Goal: Navigation & Orientation: Find specific page/section

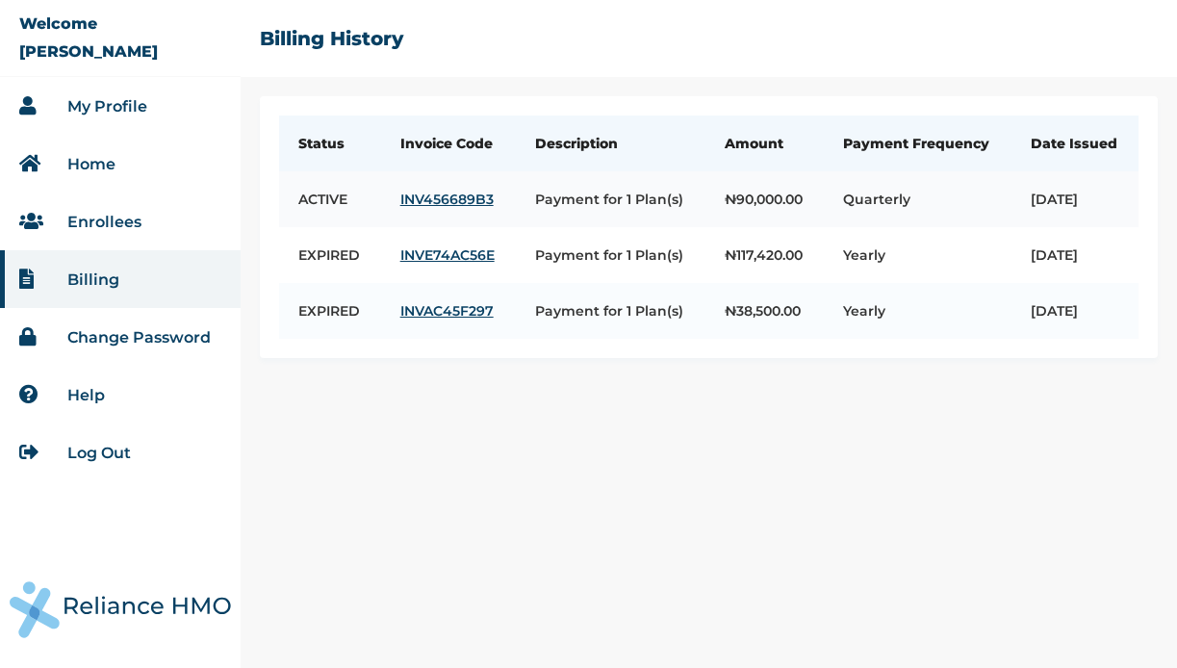
click at [617, 217] on td "Payment for 1 Plan(s)" at bounding box center [611, 199] width 190 height 56
click at [453, 208] on link "INV456689B3" at bounding box center [448, 199] width 96 height 17
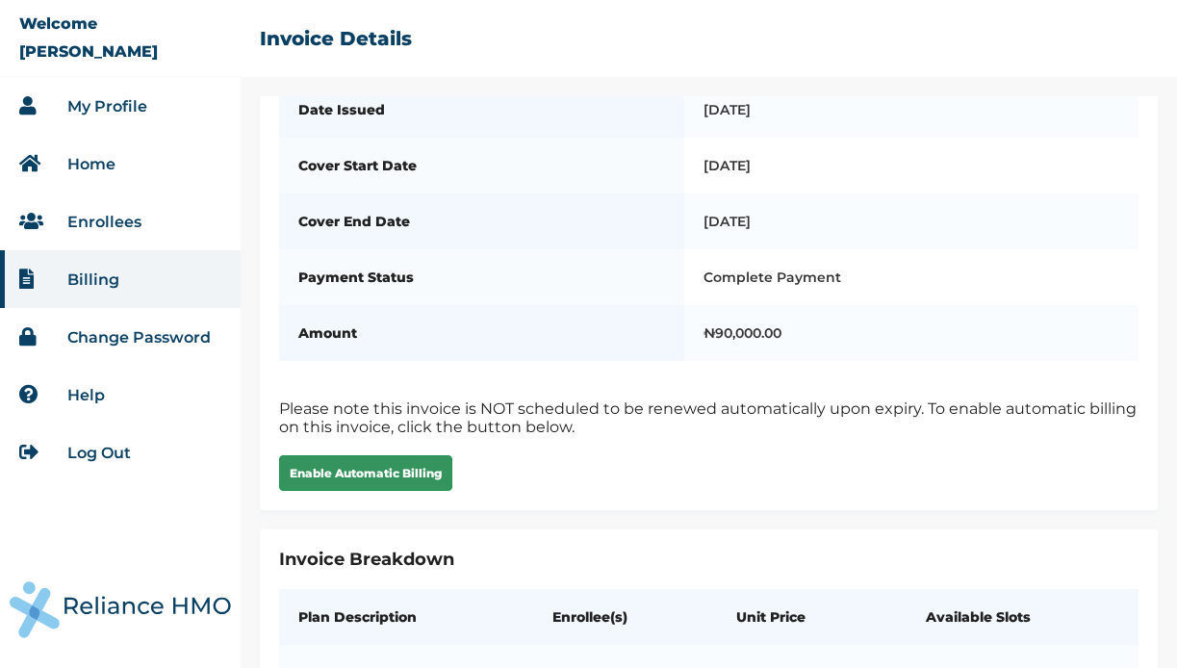
scroll to position [197, 0]
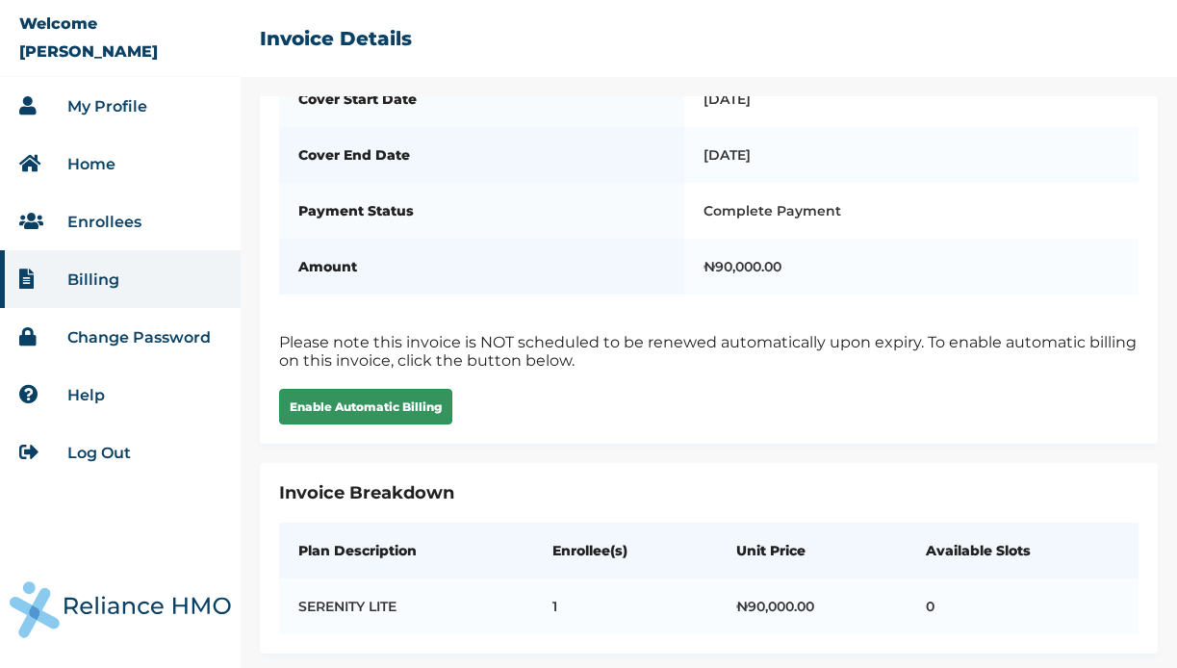
click at [383, 399] on button "Enable Automatic Billing" at bounding box center [365, 407] width 173 height 36
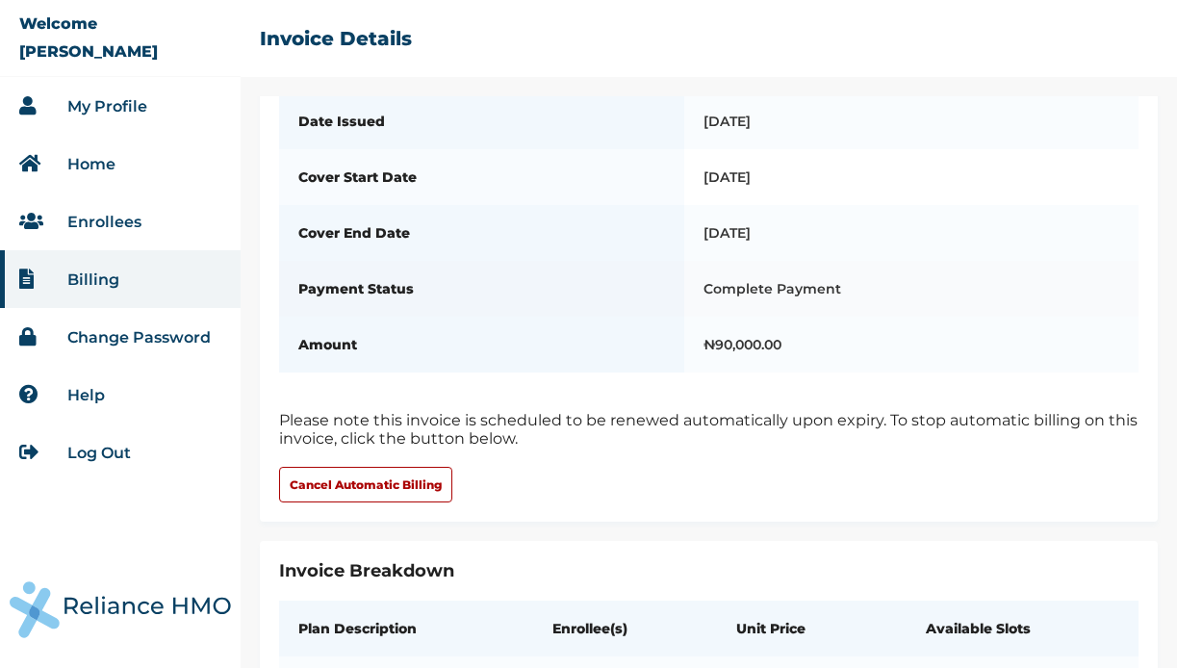
scroll to position [197, 0]
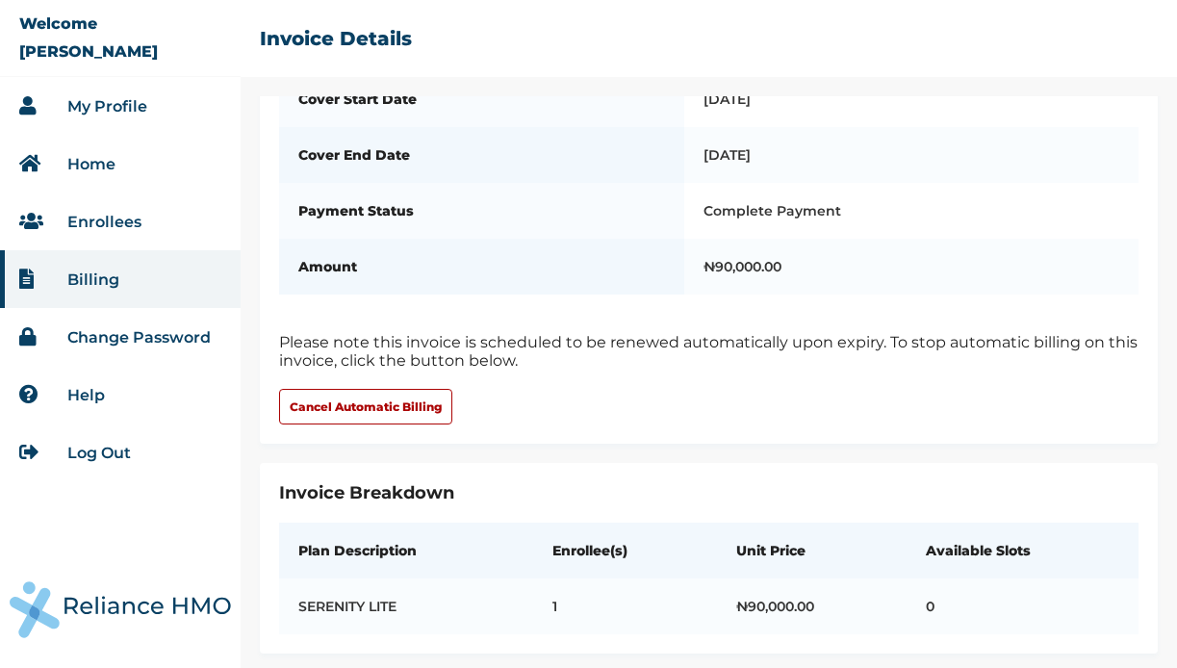
click at [123, 102] on link "My Profile" at bounding box center [107, 106] width 80 height 18
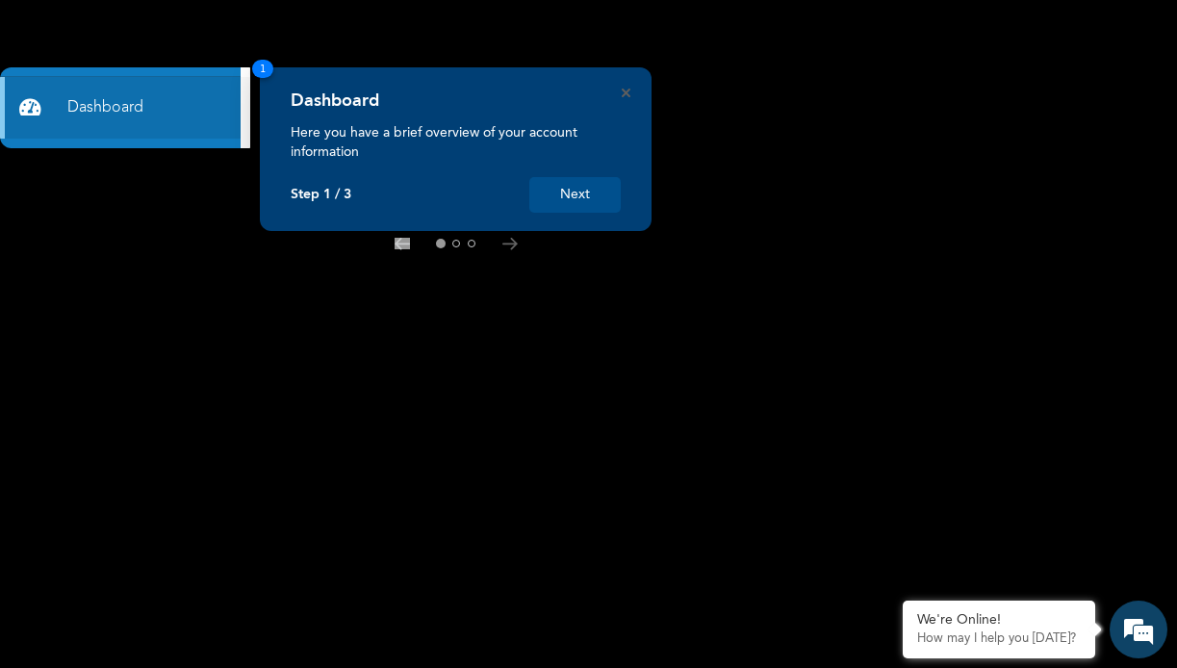
click at [562, 200] on button "Next" at bounding box center [574, 195] width 91 height 36
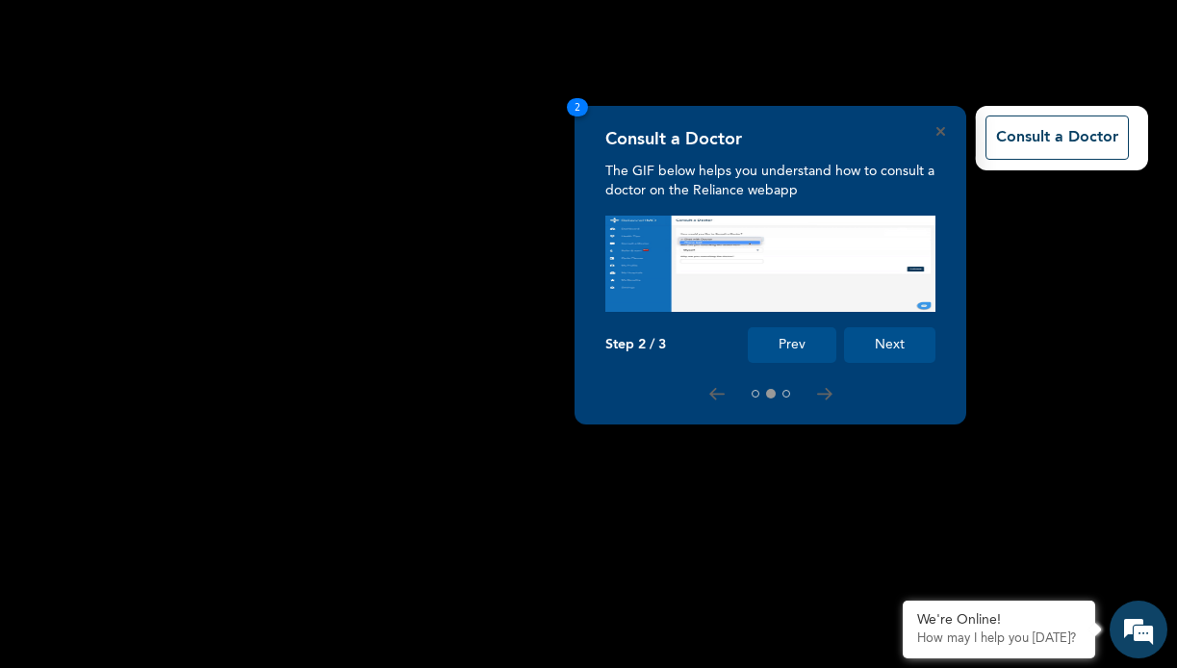
click at [911, 354] on button "Next" at bounding box center [889, 345] width 91 height 36
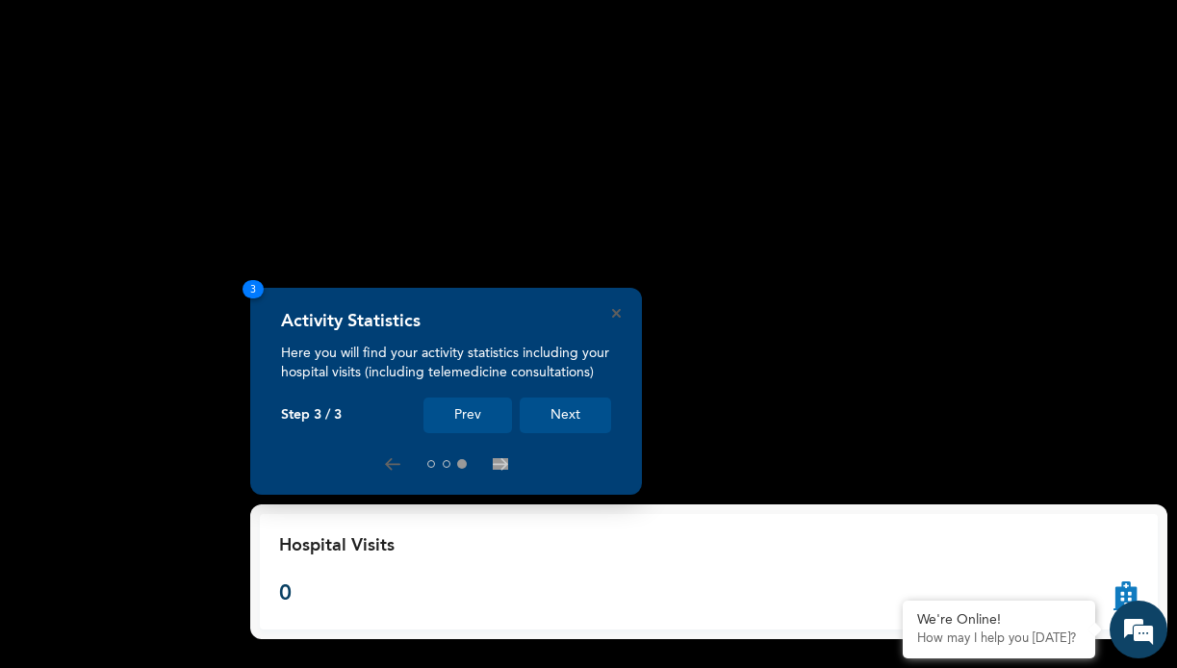
click at [574, 405] on button "Next" at bounding box center [565, 416] width 91 height 36
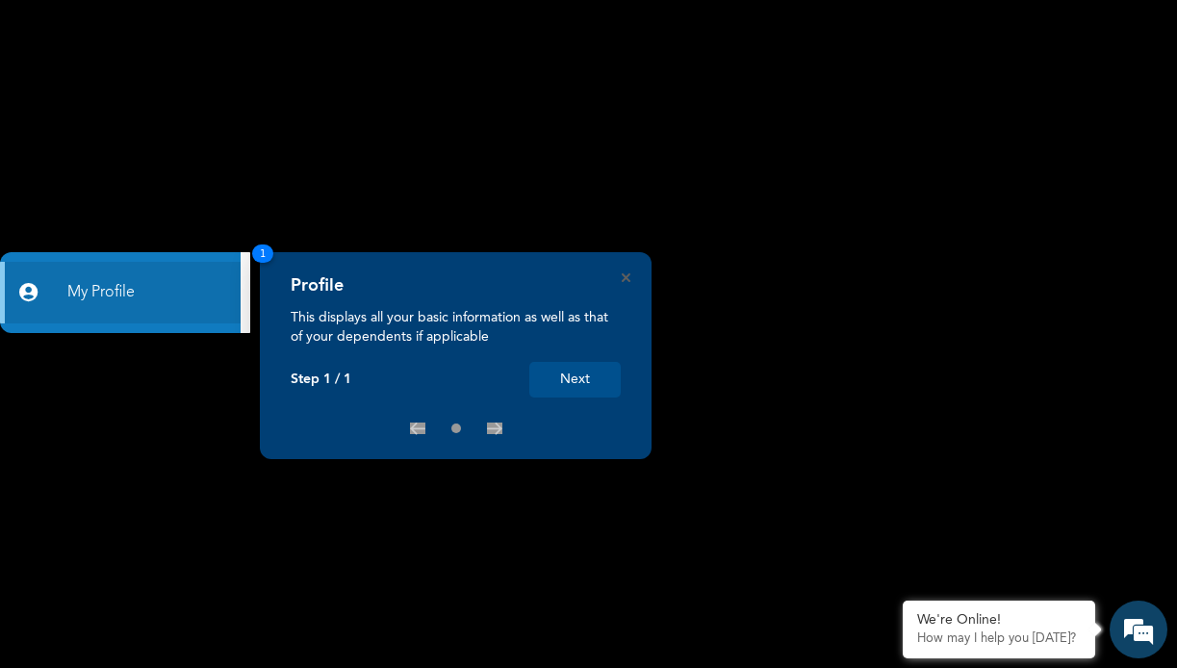
click at [538, 396] on button "Next" at bounding box center [574, 380] width 91 height 36
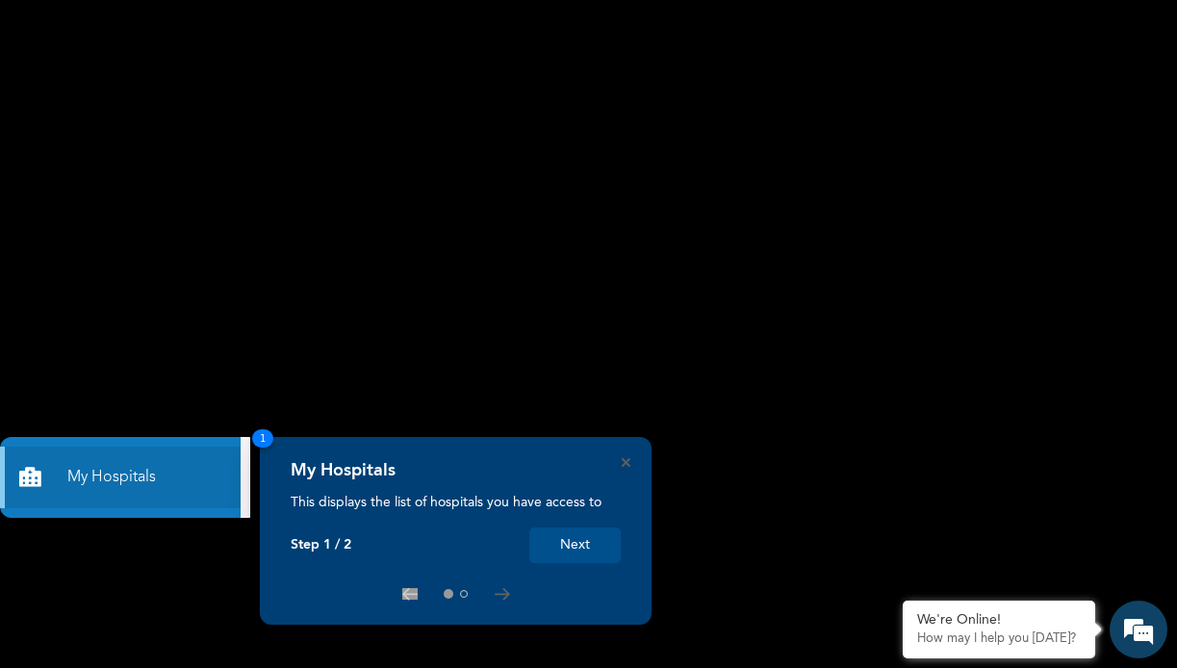
click at [584, 544] on button "Next" at bounding box center [574, 546] width 91 height 36
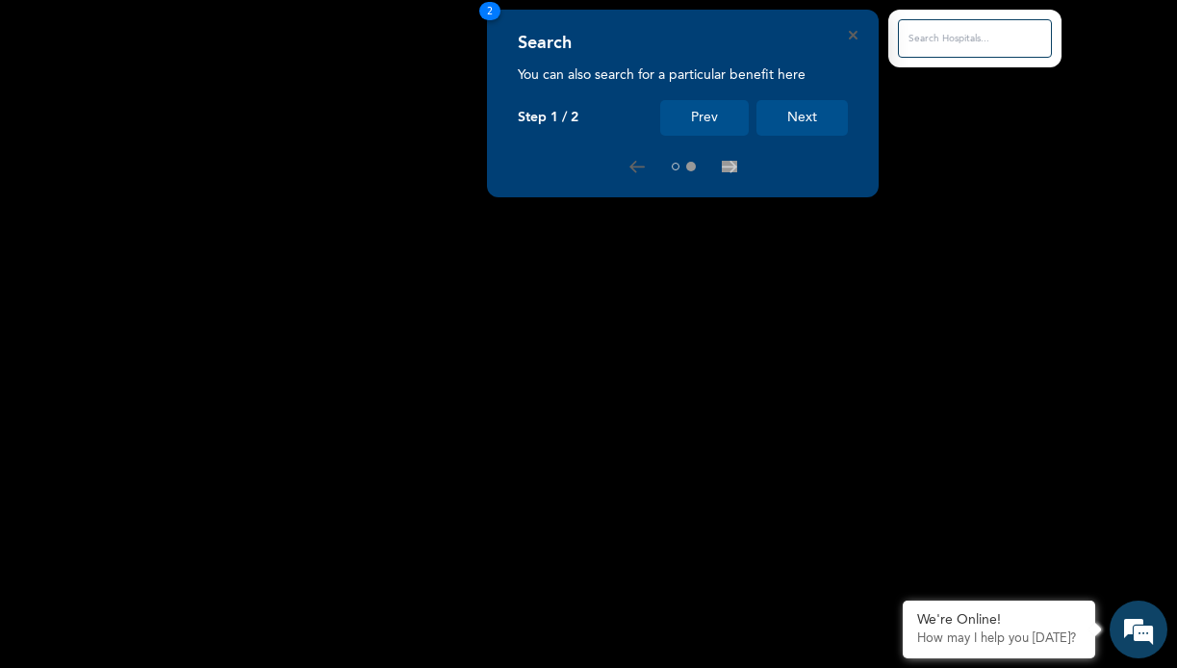
click at [797, 118] on button "Next" at bounding box center [802, 118] width 91 height 36
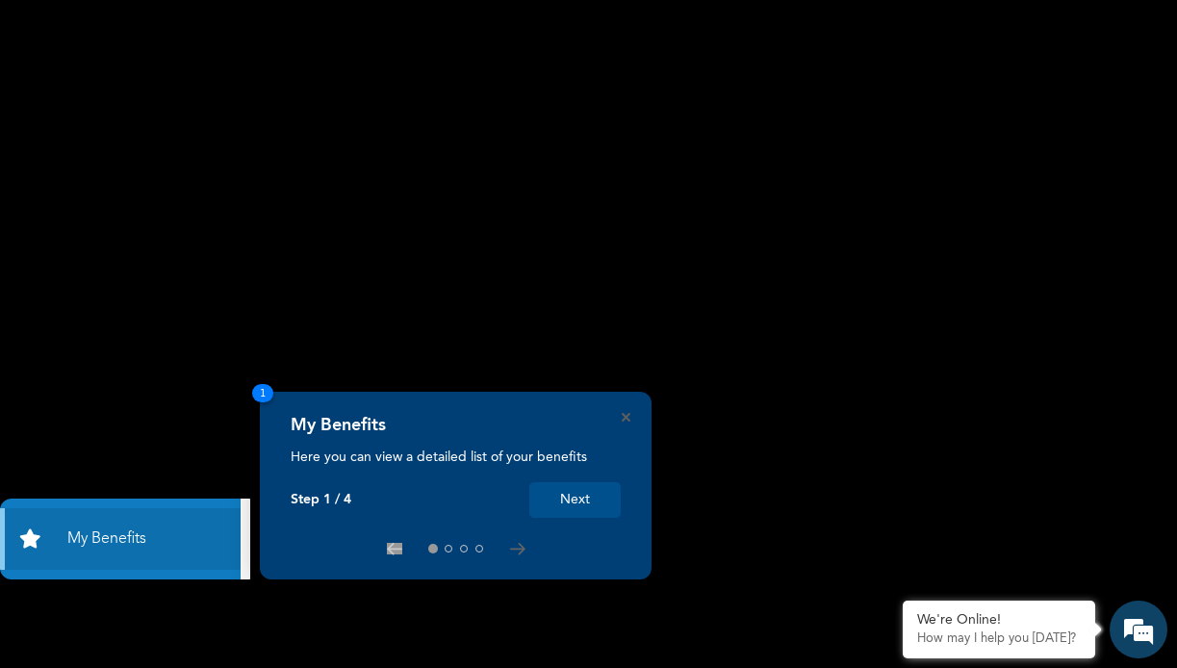
click at [589, 499] on button "Next" at bounding box center [574, 500] width 91 height 36
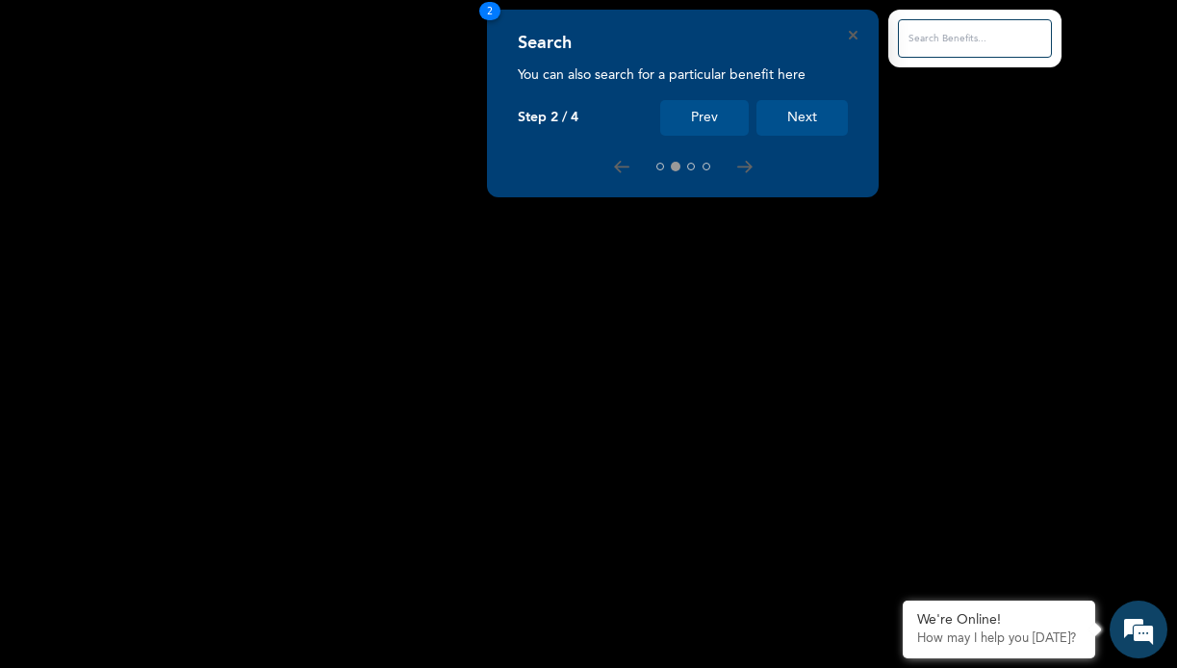
click at [782, 115] on button "Next" at bounding box center [802, 118] width 91 height 36
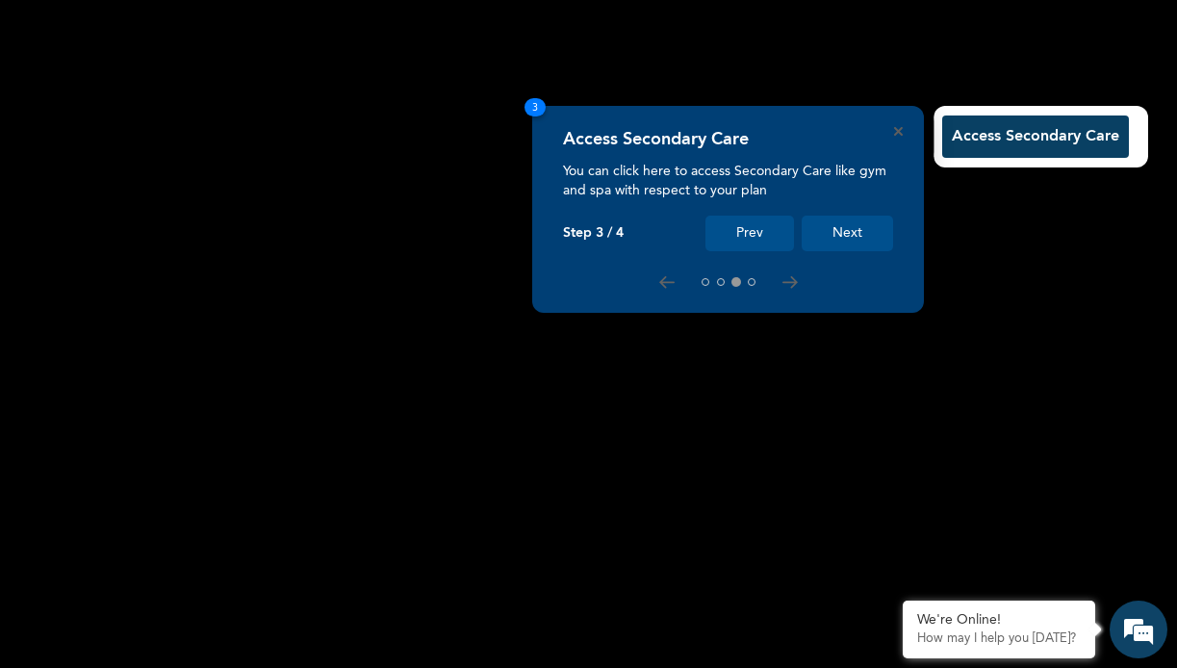
click at [865, 228] on button "Next" at bounding box center [847, 234] width 91 height 36
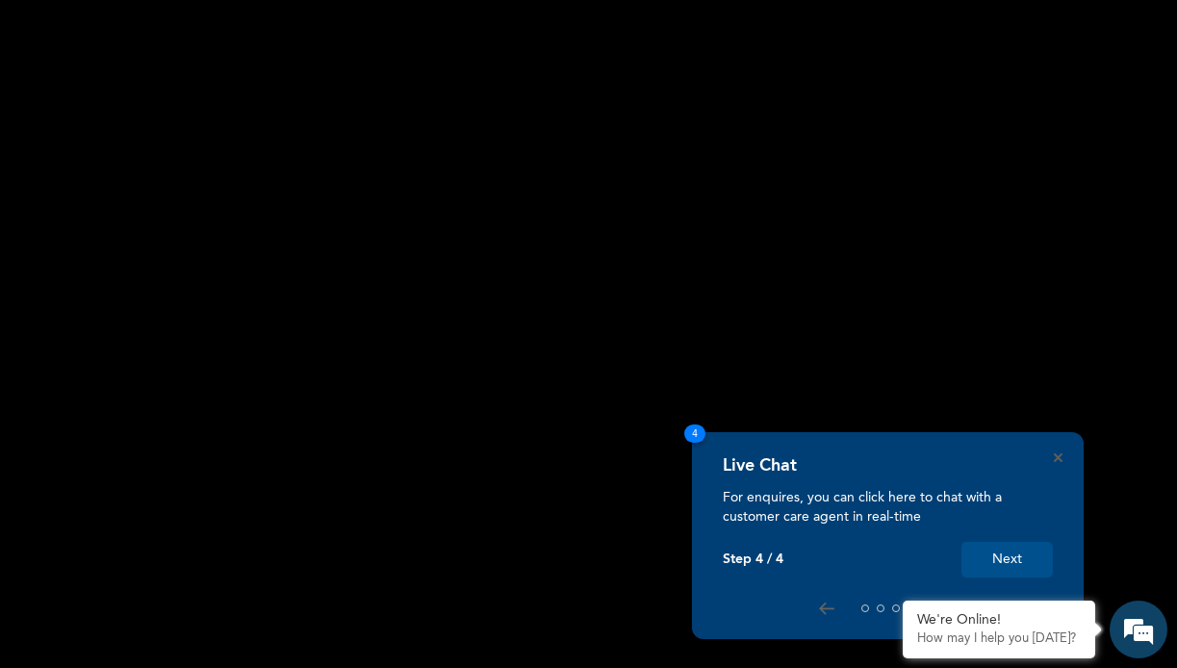
click at [1003, 555] on button "Next" at bounding box center [1007, 560] width 91 height 36
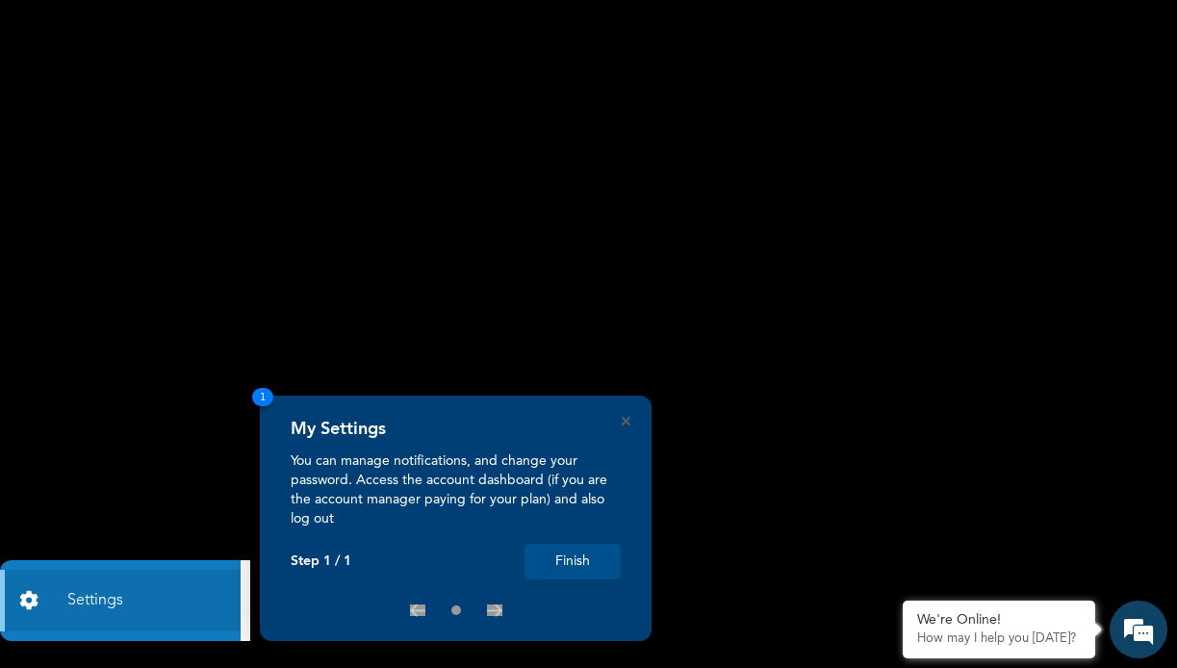
click at [570, 556] on button "Finish" at bounding box center [573, 562] width 96 height 36
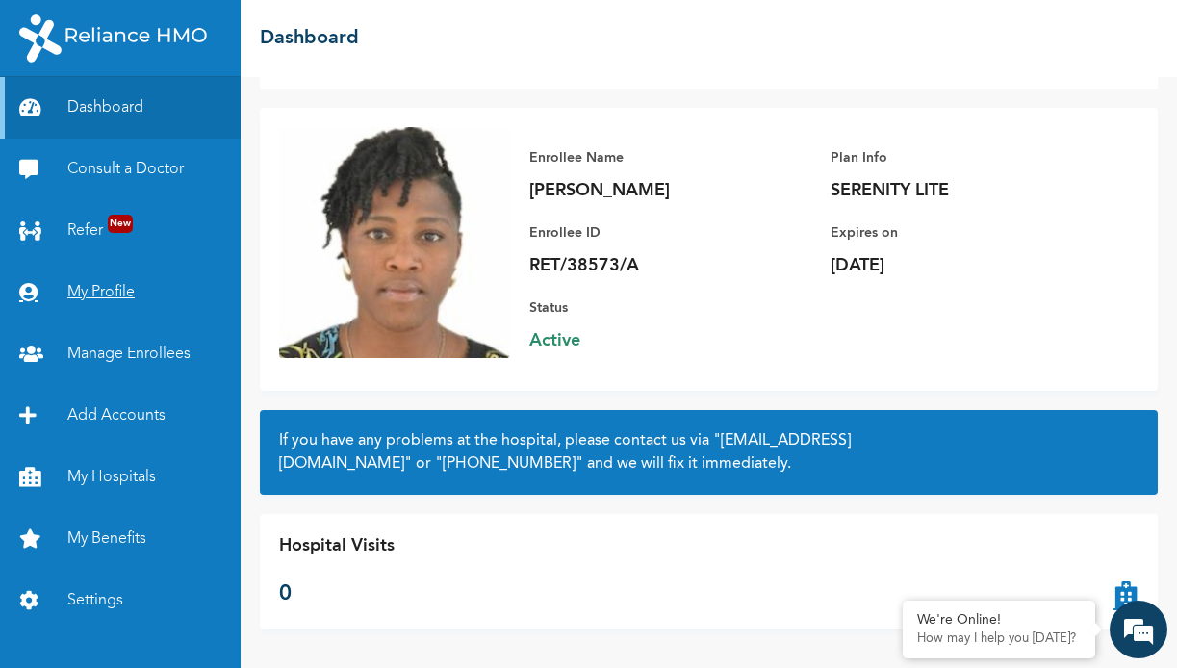
click at [87, 290] on link "My Profile" at bounding box center [120, 293] width 241 height 62
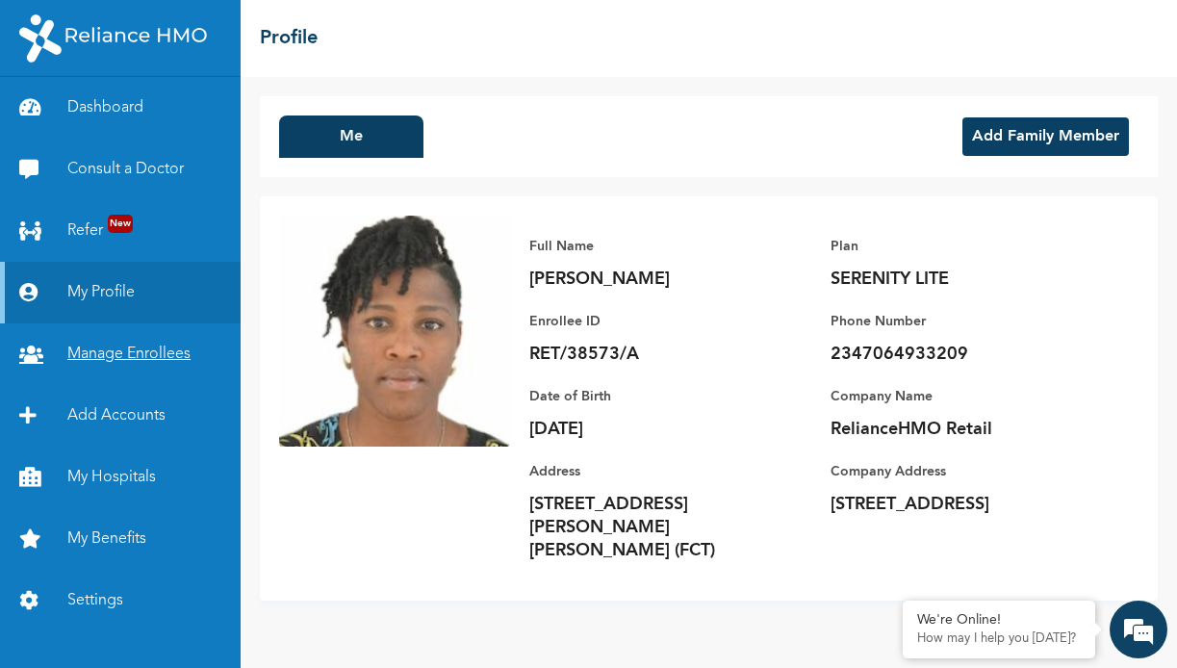
click at [109, 372] on link "Manage Enrollees" at bounding box center [120, 354] width 241 height 62
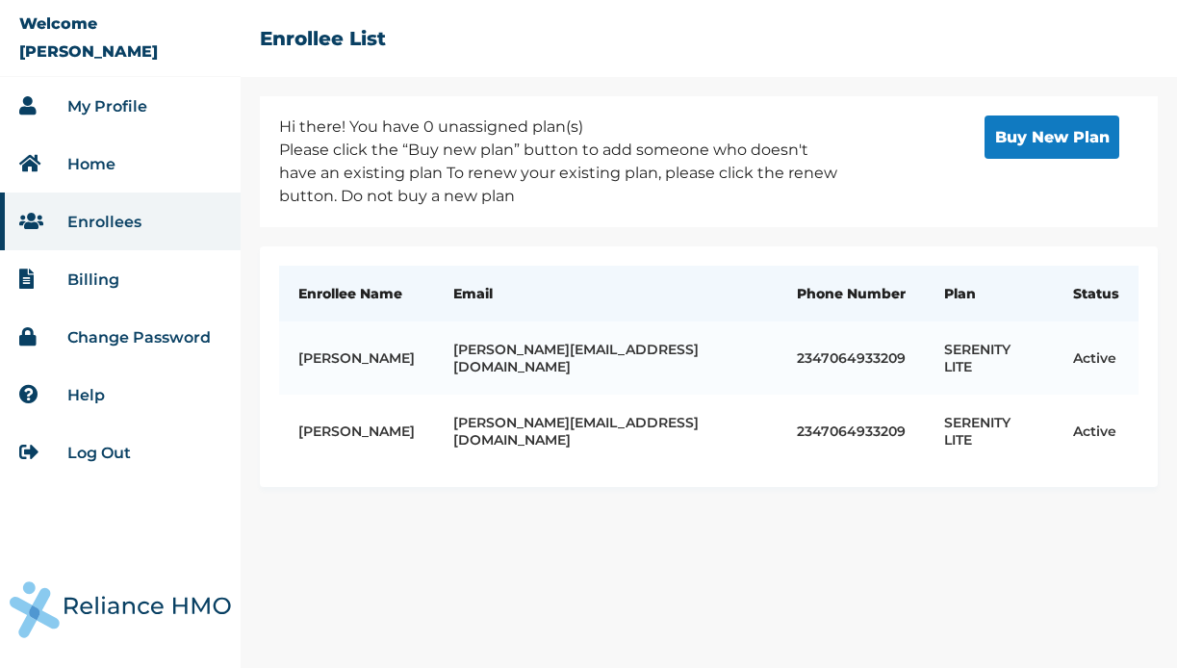
click at [96, 281] on link "Billing" at bounding box center [93, 280] width 52 height 18
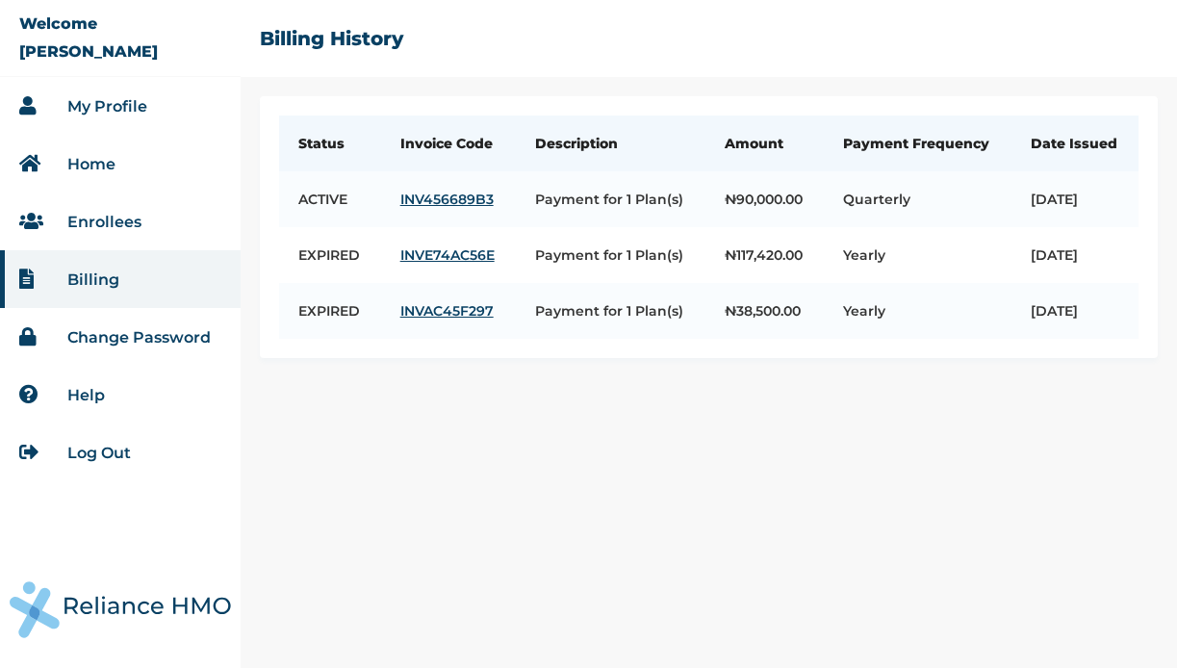
click at [109, 344] on link "Change Password" at bounding box center [138, 337] width 143 height 18
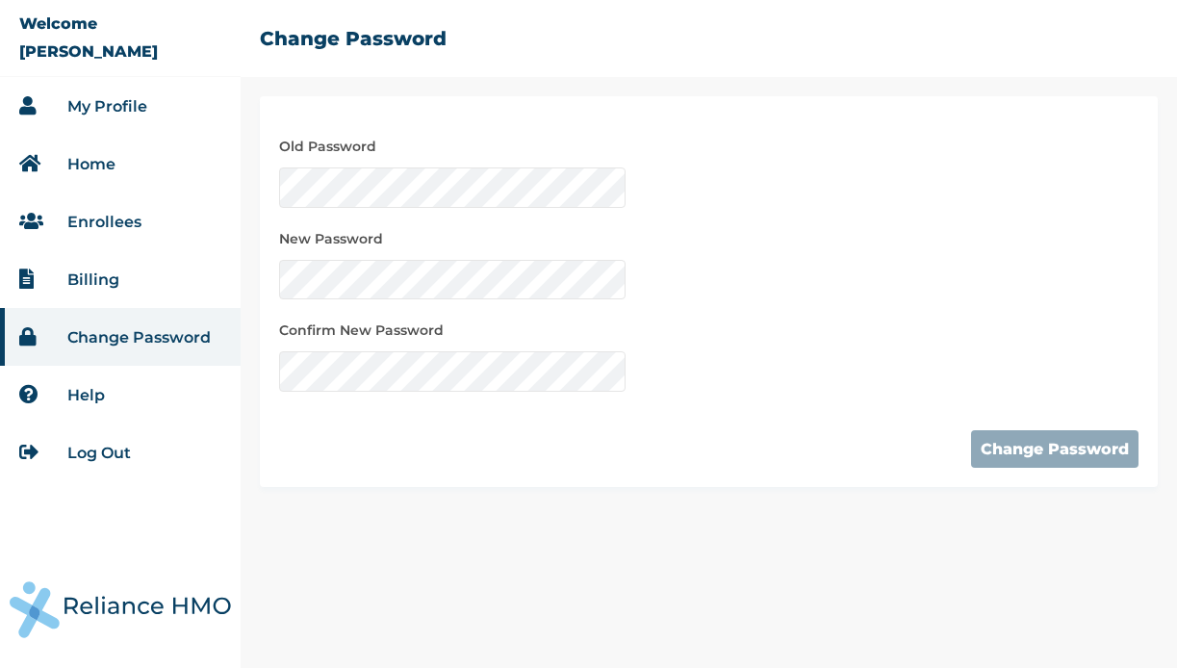
click at [91, 408] on li "Help" at bounding box center [120, 395] width 241 height 58
click at [93, 386] on link "Help" at bounding box center [86, 395] width 38 height 18
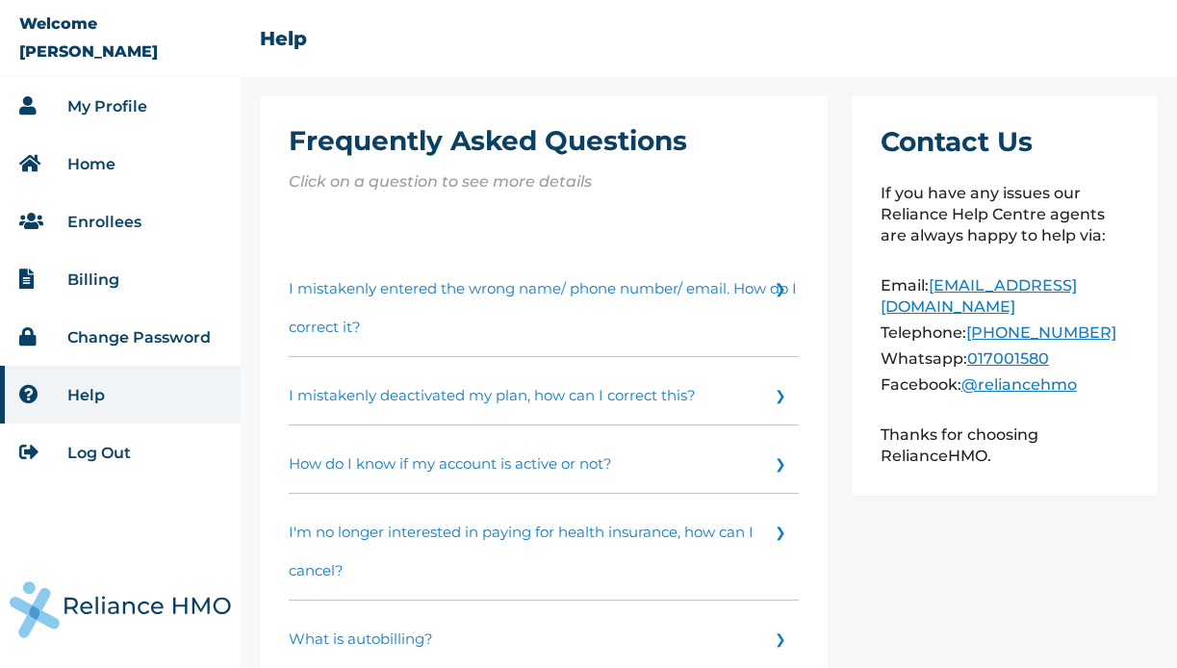
click at [104, 114] on link "My Profile" at bounding box center [107, 106] width 80 height 18
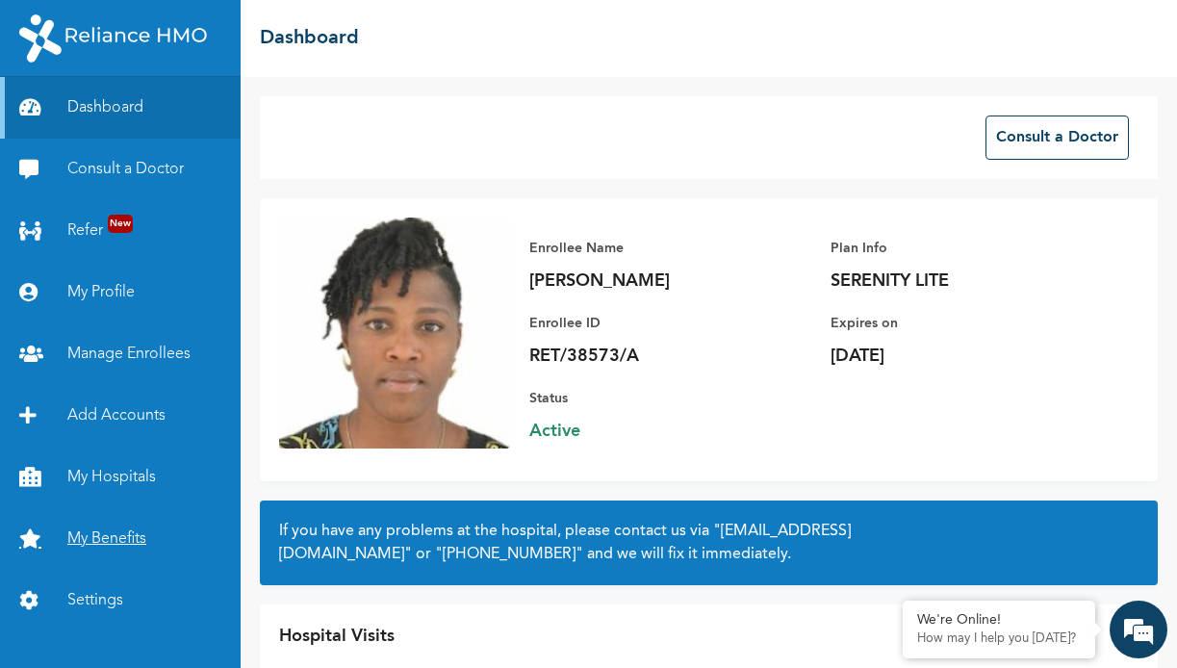
click at [85, 529] on link "My Benefits" at bounding box center [120, 539] width 241 height 62
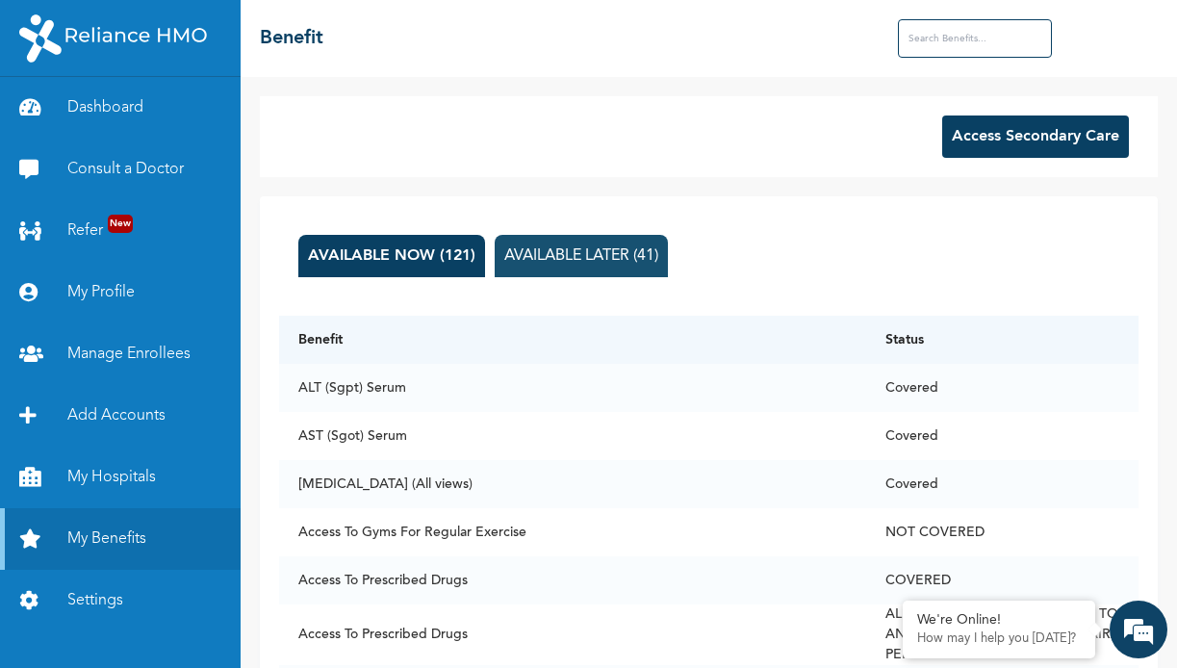
click at [529, 254] on button "AVAILABLE LATER (41)" at bounding box center [581, 256] width 173 height 42
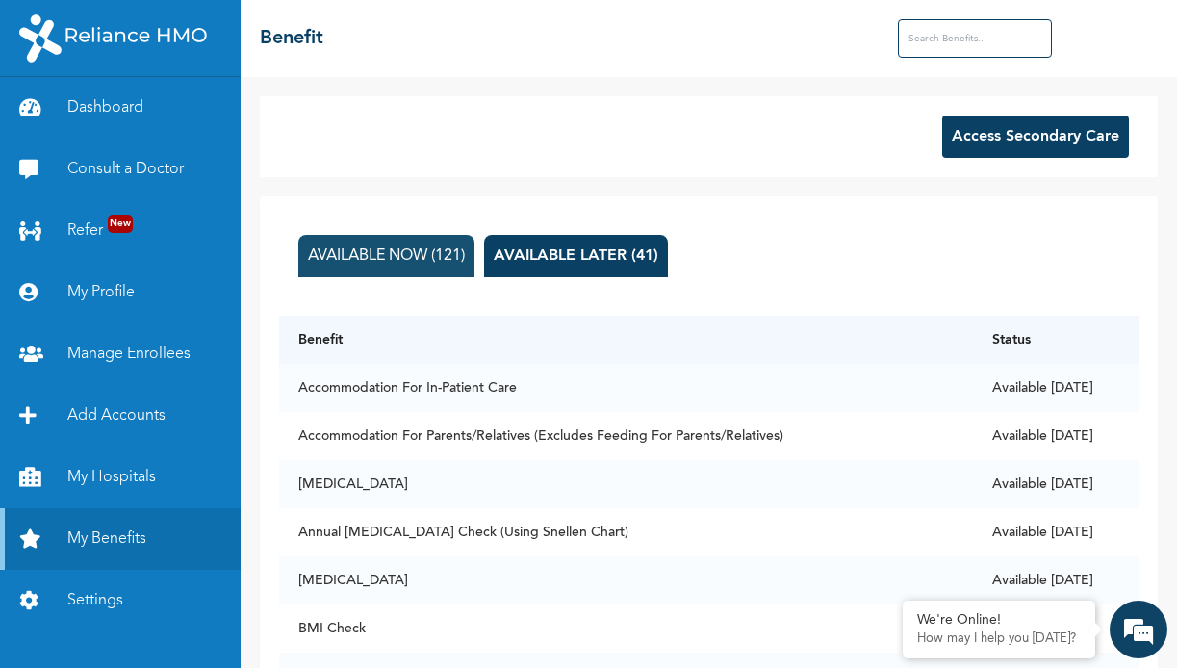
click at [396, 246] on button "AVAILABLE NOW (121)" at bounding box center [386, 256] width 176 height 42
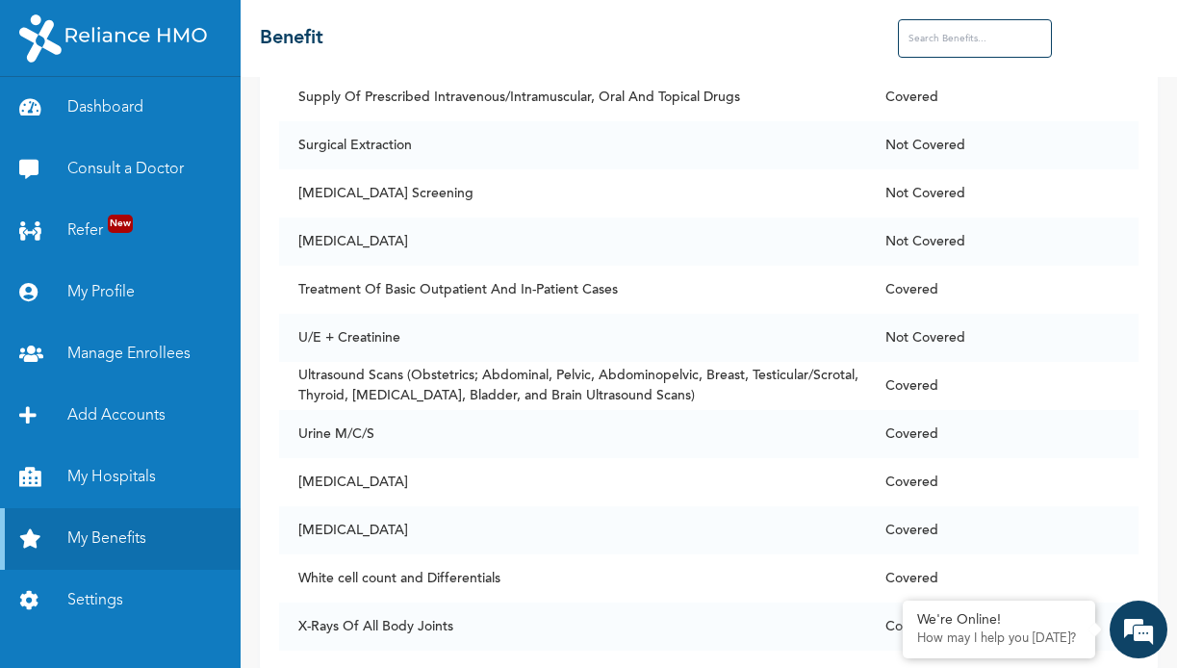
scroll to position [5683, 0]
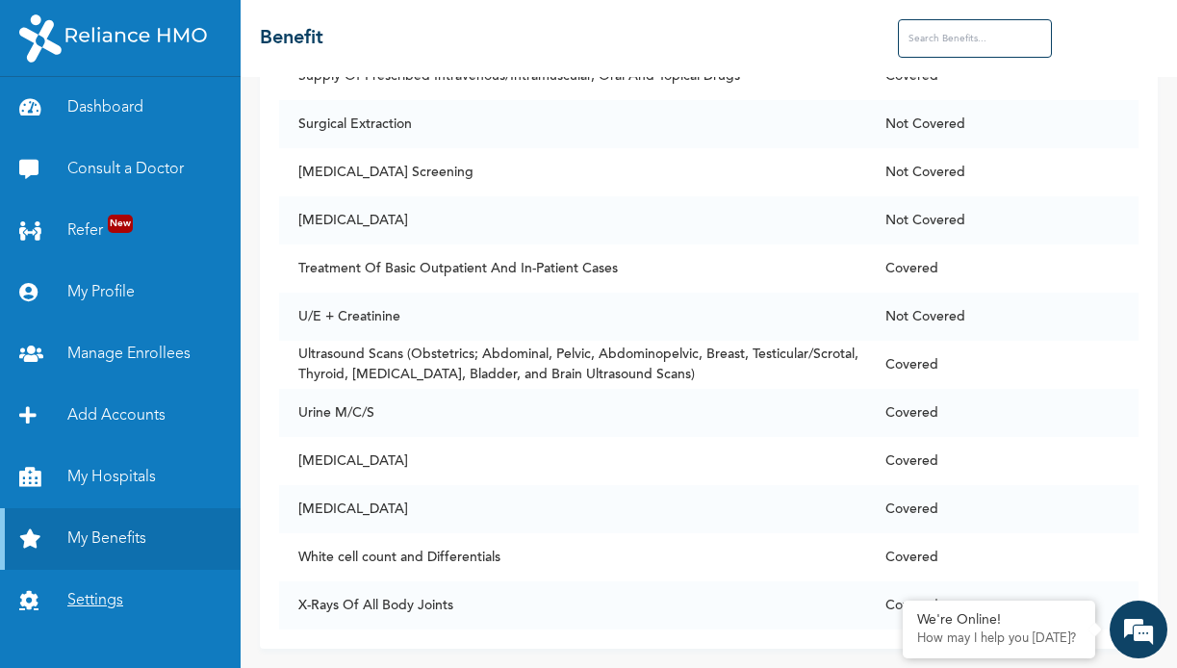
click at [73, 597] on link "Settings" at bounding box center [120, 601] width 241 height 62
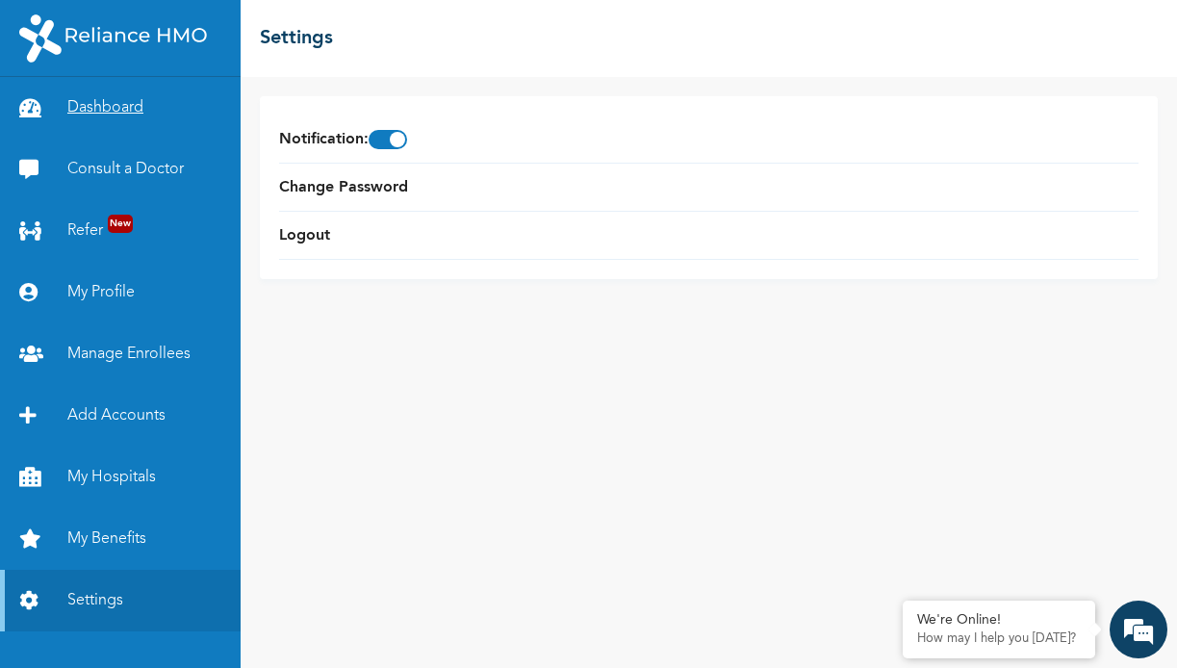
click at [105, 120] on link "Dashboard" at bounding box center [120, 108] width 241 height 62
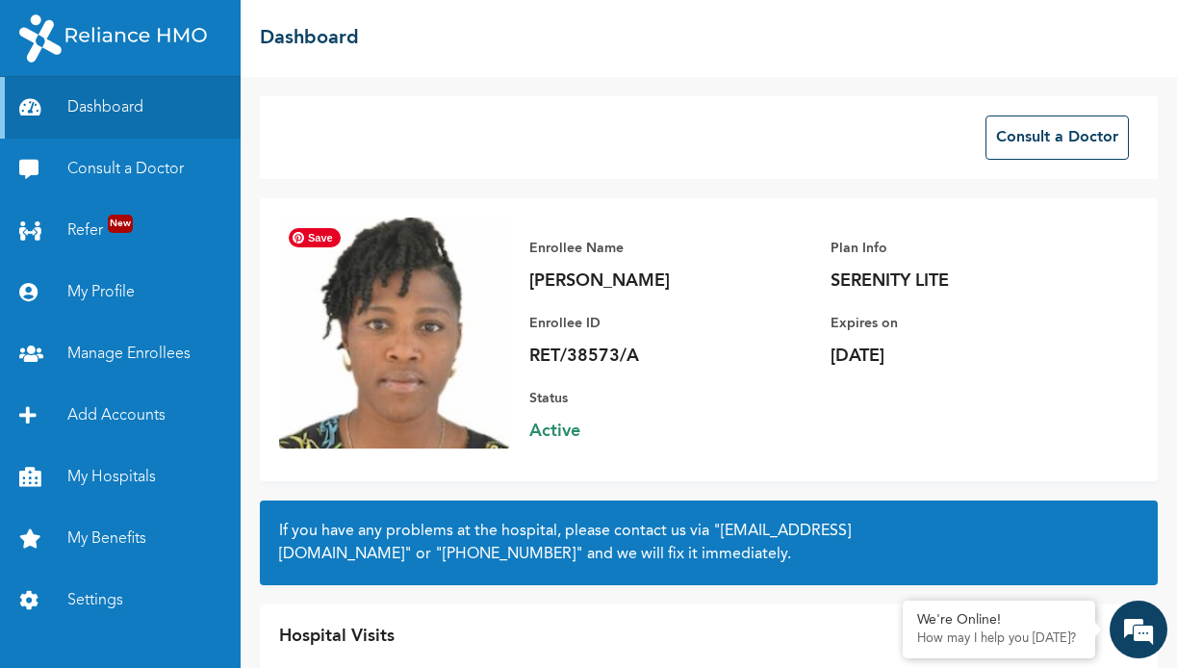
scroll to position [91, 0]
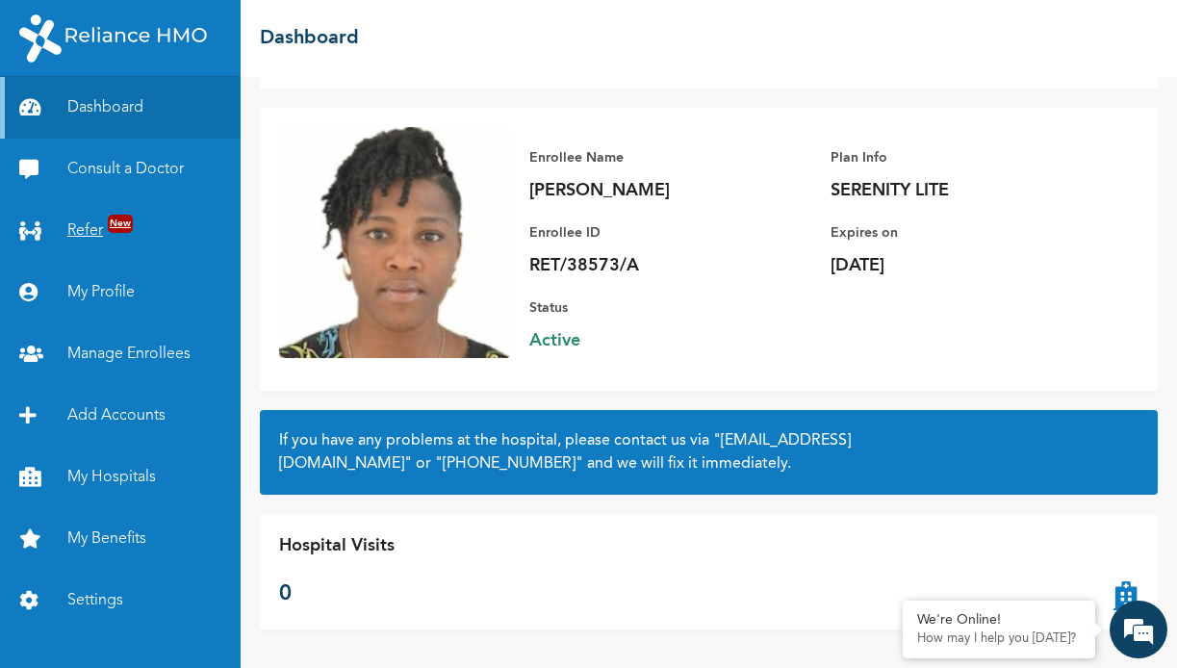
click at [74, 218] on link "Refer New" at bounding box center [120, 231] width 241 height 62
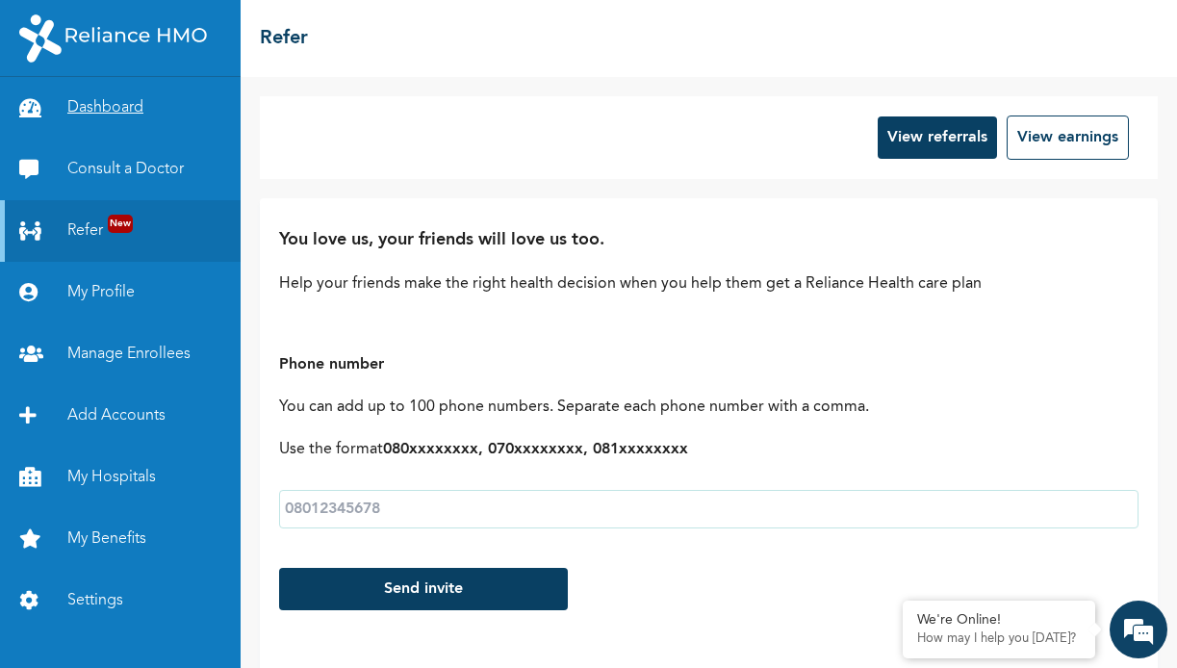
click at [101, 116] on link "Dashboard" at bounding box center [120, 108] width 241 height 62
